Goal: Information Seeking & Learning: Learn about a topic

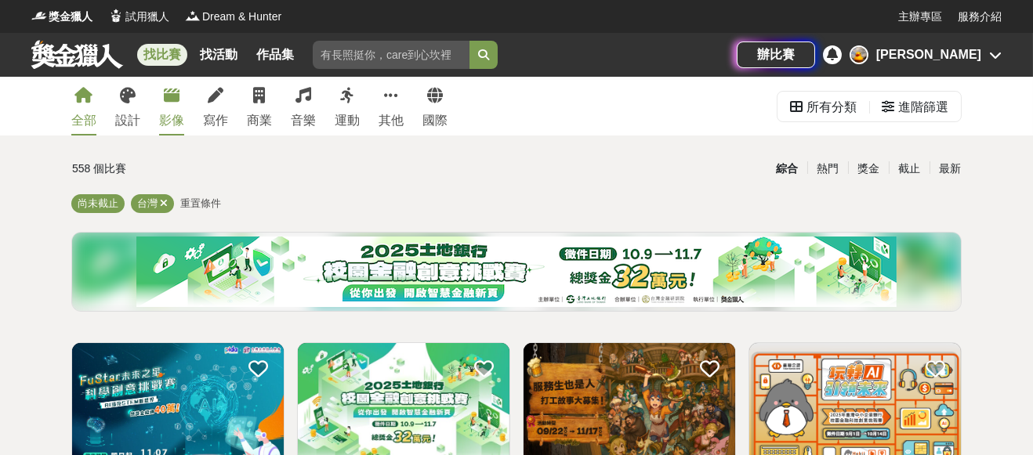
click at [174, 115] on div "影像" at bounding box center [171, 120] width 25 height 19
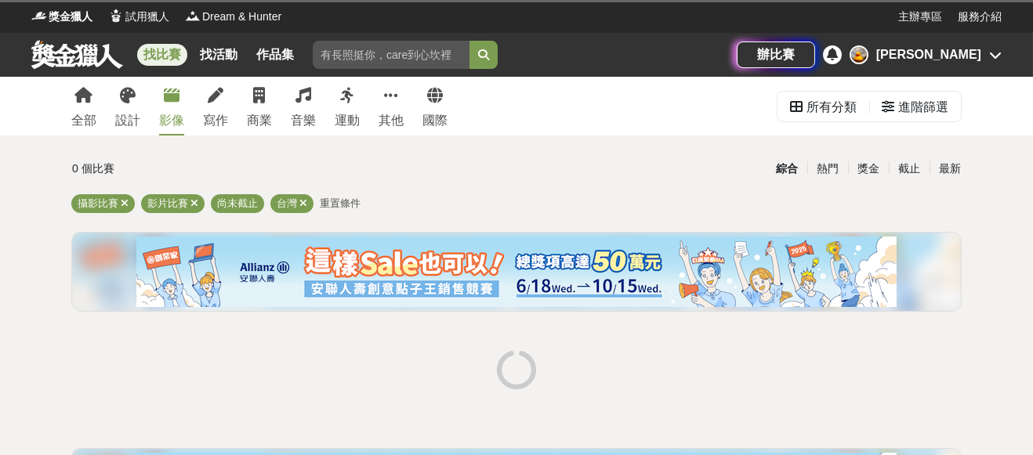
click at [194, 203] on icon at bounding box center [195, 203] width 8 height 10
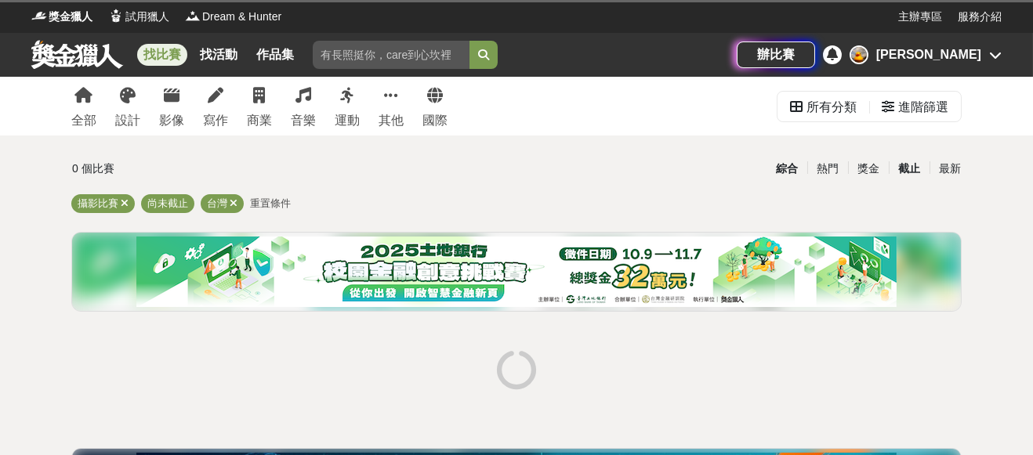
click at [909, 172] on div "截止" at bounding box center [909, 168] width 41 height 27
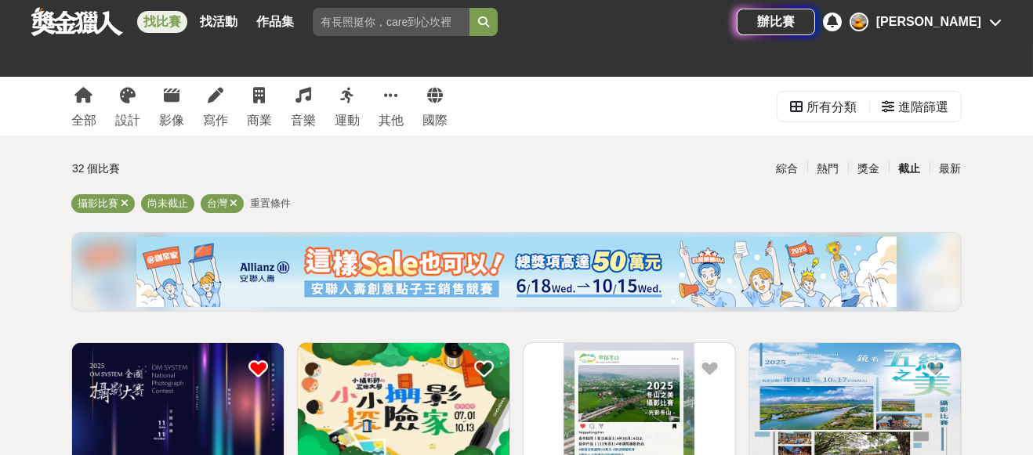
scroll to position [359, 0]
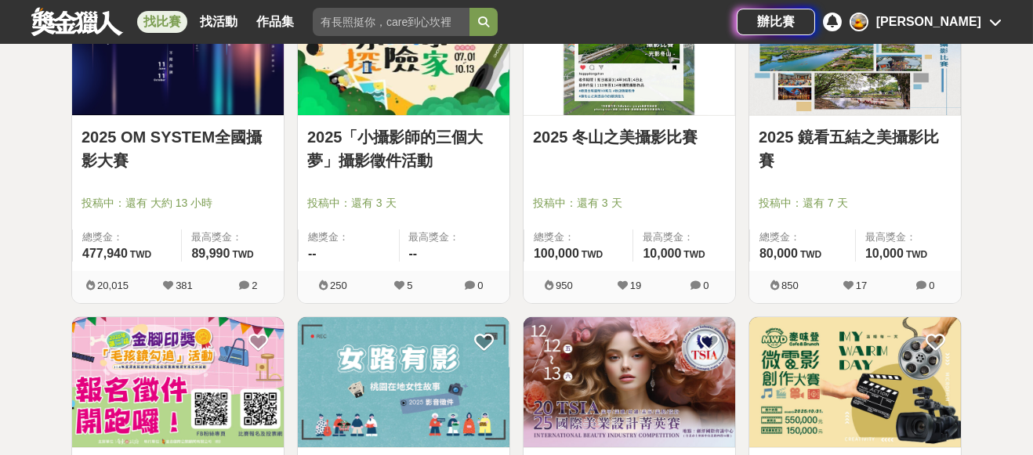
click at [180, 140] on link "2025 OM SYSTEM全國攝影大賽" at bounding box center [178, 148] width 193 height 47
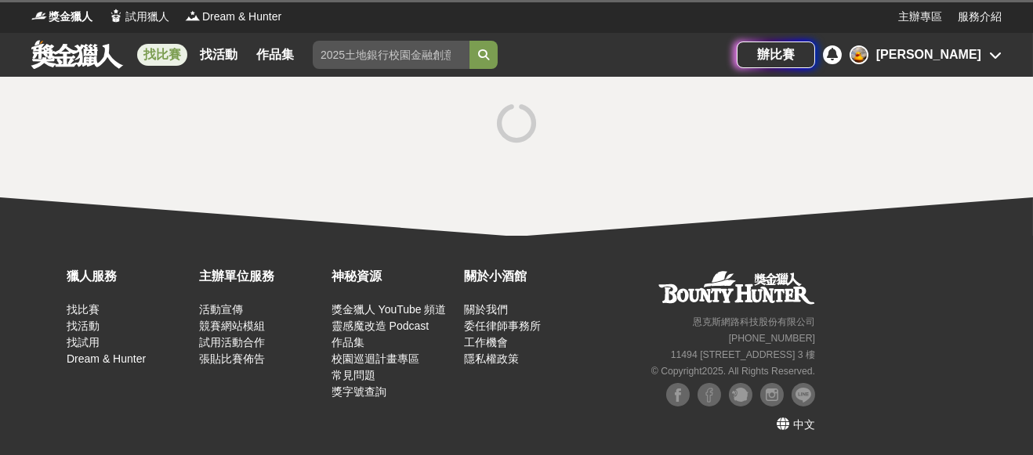
click at [180, 140] on div at bounding box center [516, 125] width 891 height 59
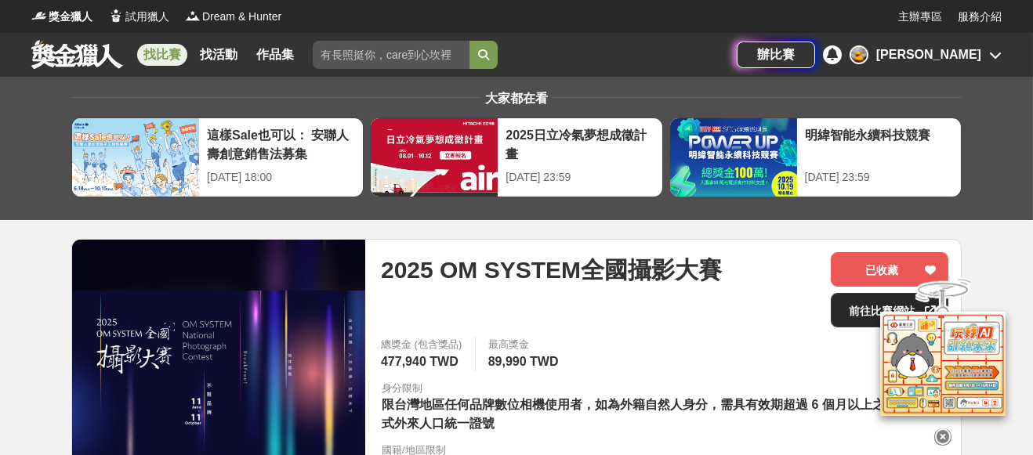
click at [858, 310] on link "前往比賽網站" at bounding box center [890, 310] width 118 height 34
